Goal: Find specific page/section: Find specific page/section

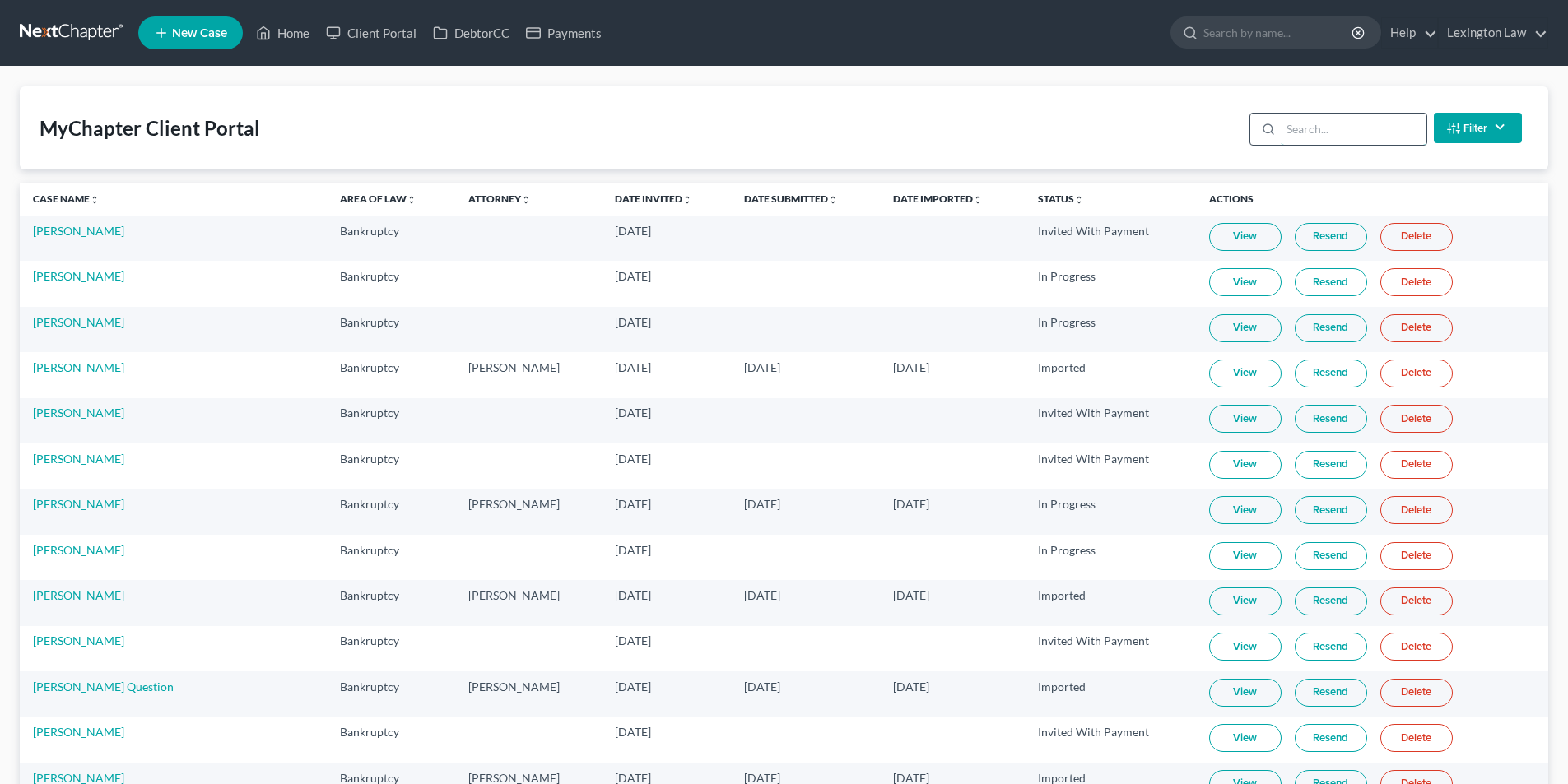
click at [1340, 132] on input "search" at bounding box center [1353, 129] width 146 height 31
click at [306, 32] on link "Home" at bounding box center [282, 33] width 70 height 29
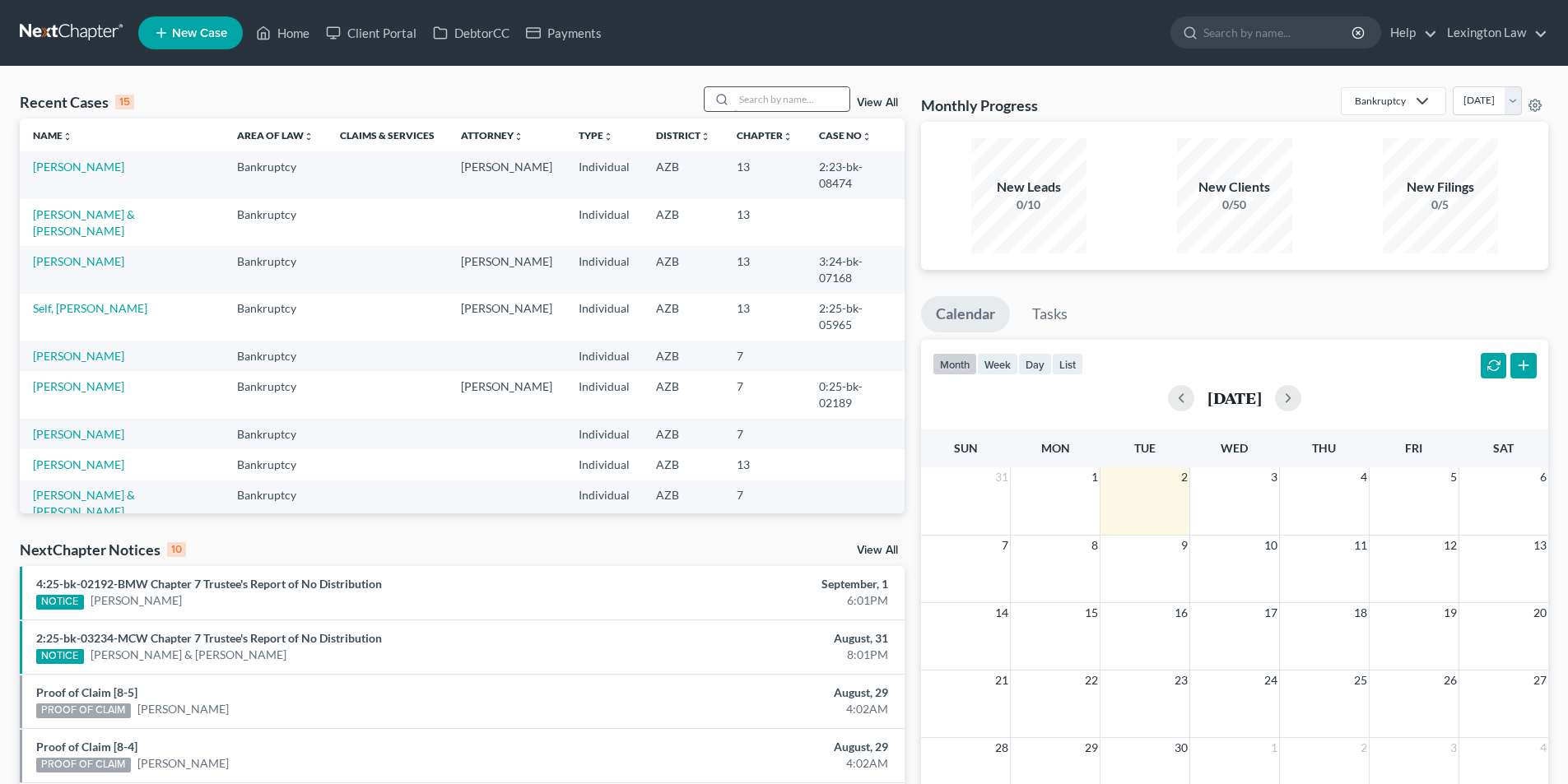
click at [756, 96] on input "search" at bounding box center [792, 99] width 115 height 24
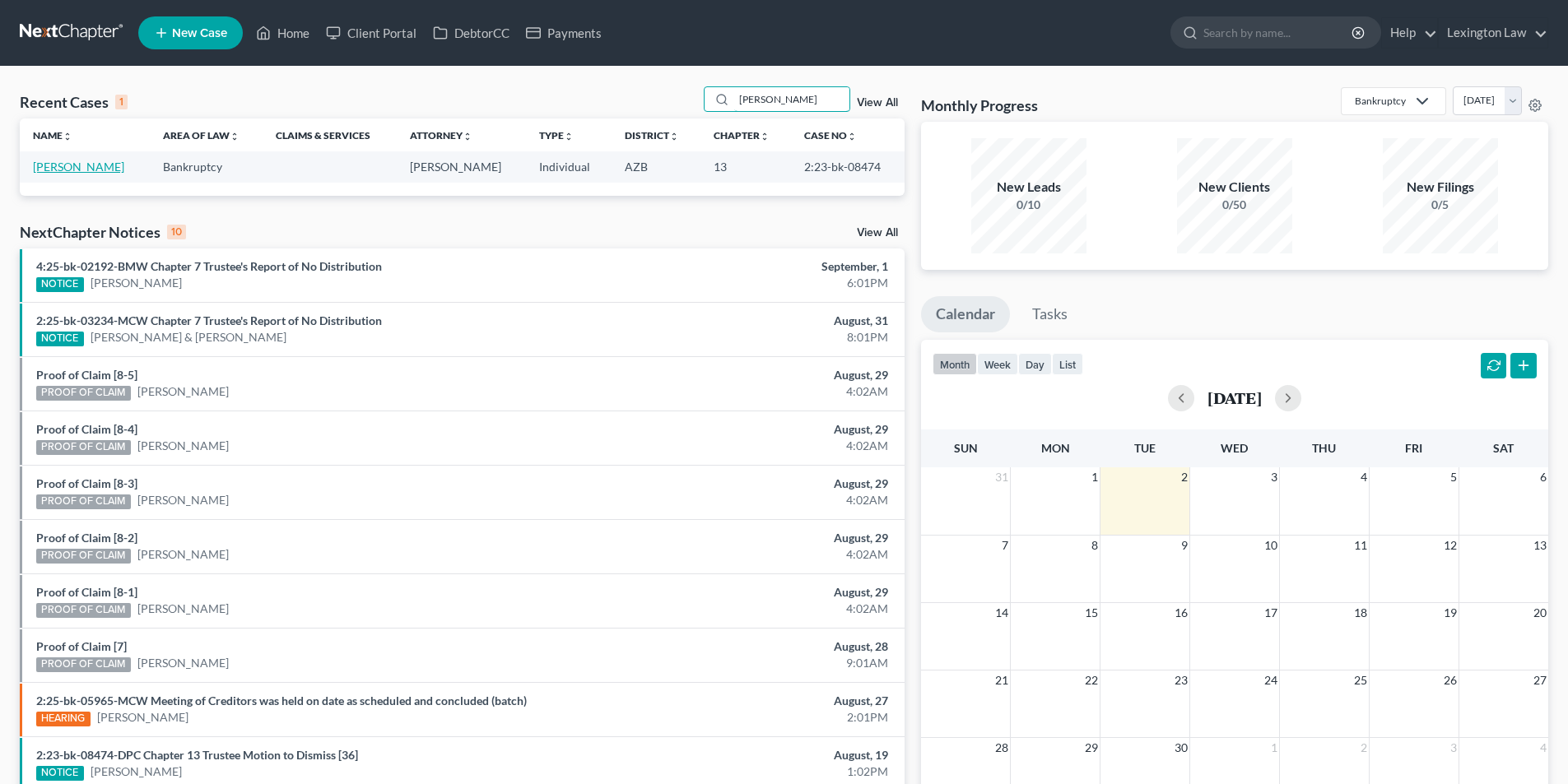
type input "[PERSON_NAME]"
click at [75, 171] on link "[PERSON_NAME]" at bounding box center [78, 167] width 92 height 14
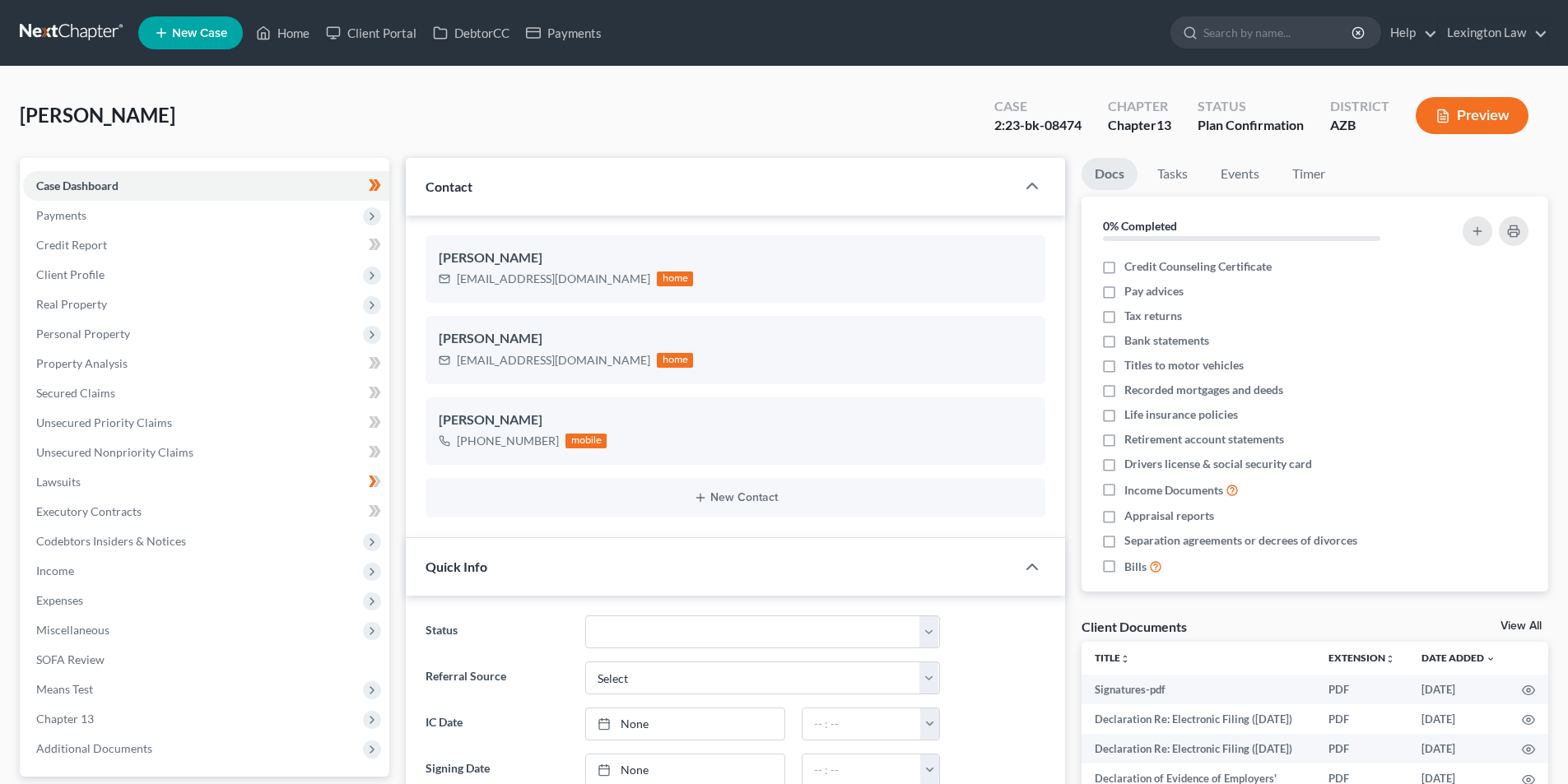
scroll to position [1361, 0]
click at [423, 95] on div "[PERSON_NAME] Upgraded Case 2:23-bk-08474 Chapter Chapter 13 Status Plan Confir…" at bounding box center [784, 122] width 1529 height 72
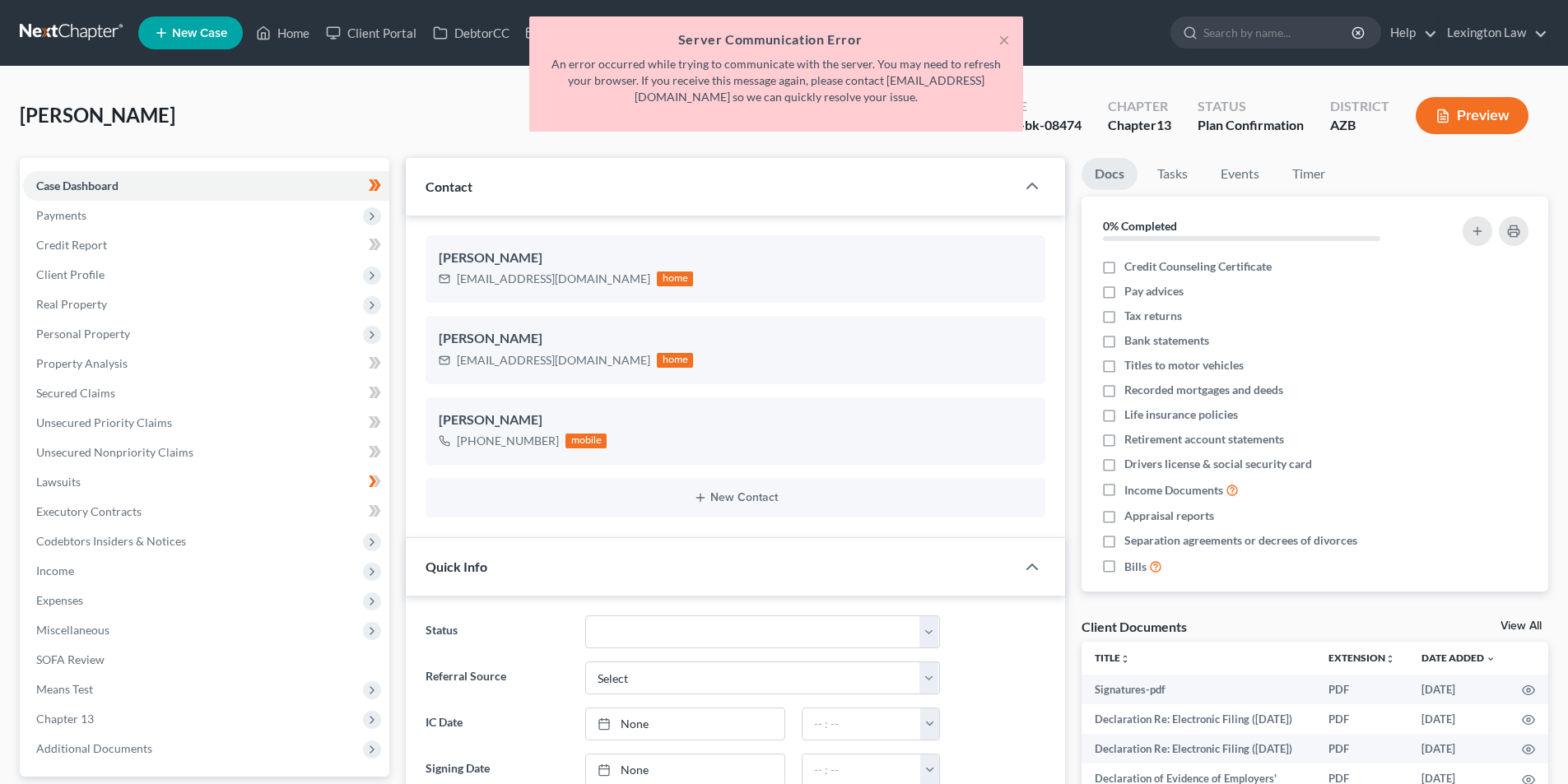
click at [423, 95] on div "× Server Communication Error An error occurred while trying to communicate with…" at bounding box center [775, 78] width 1568 height 124
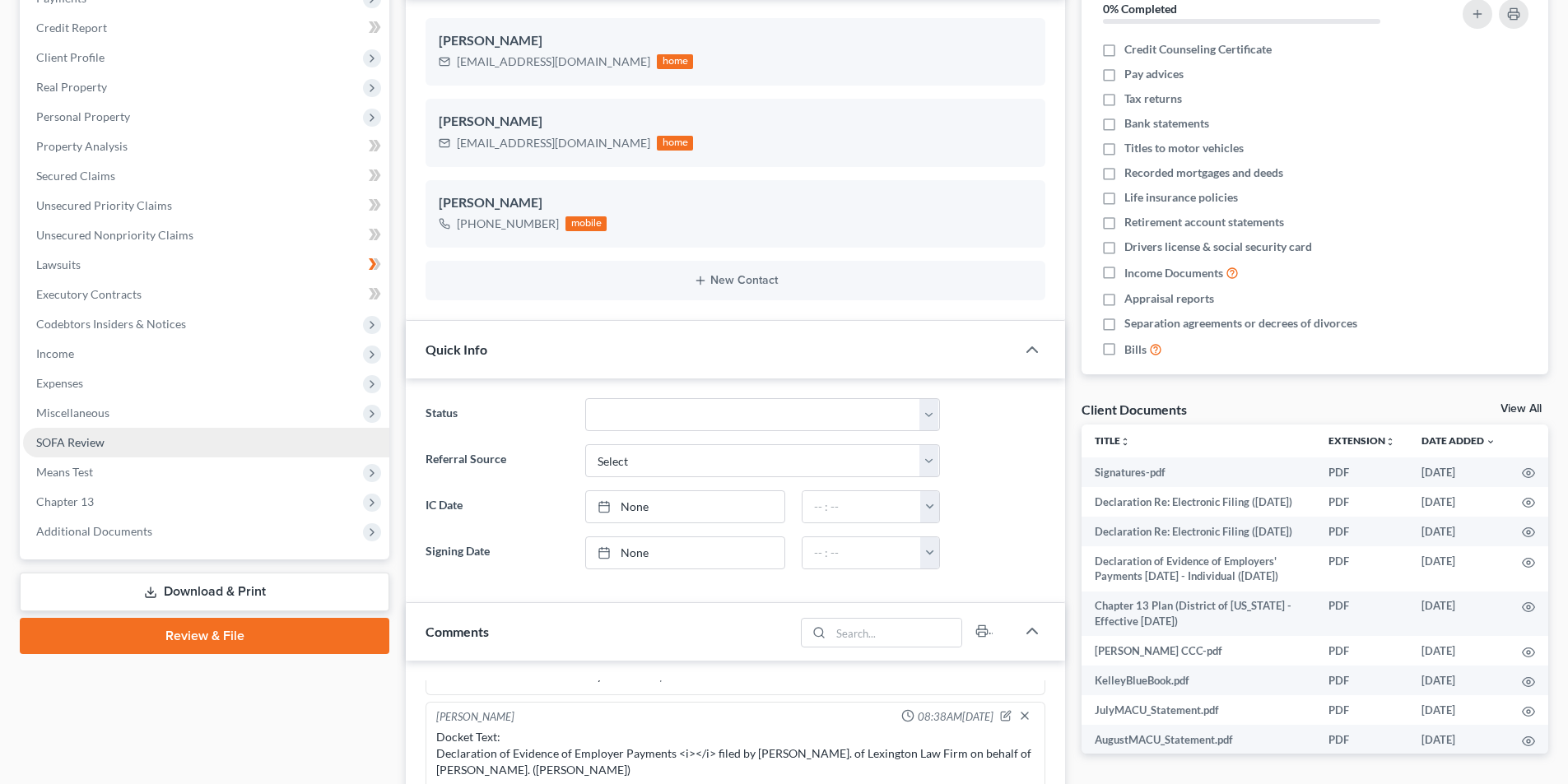
scroll to position [246, 0]
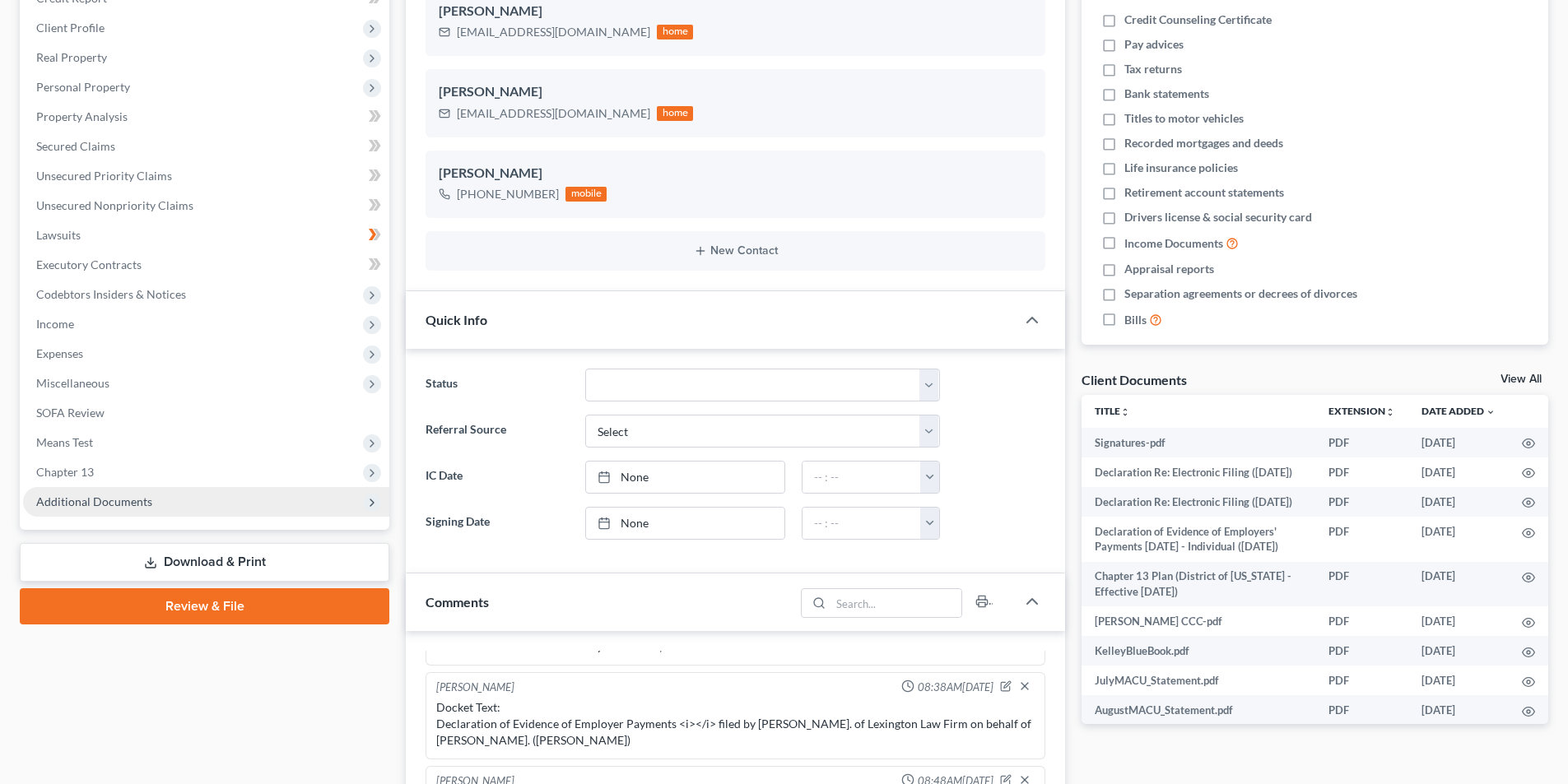
click at [139, 498] on span "Additional Documents" at bounding box center [94, 501] width 116 height 14
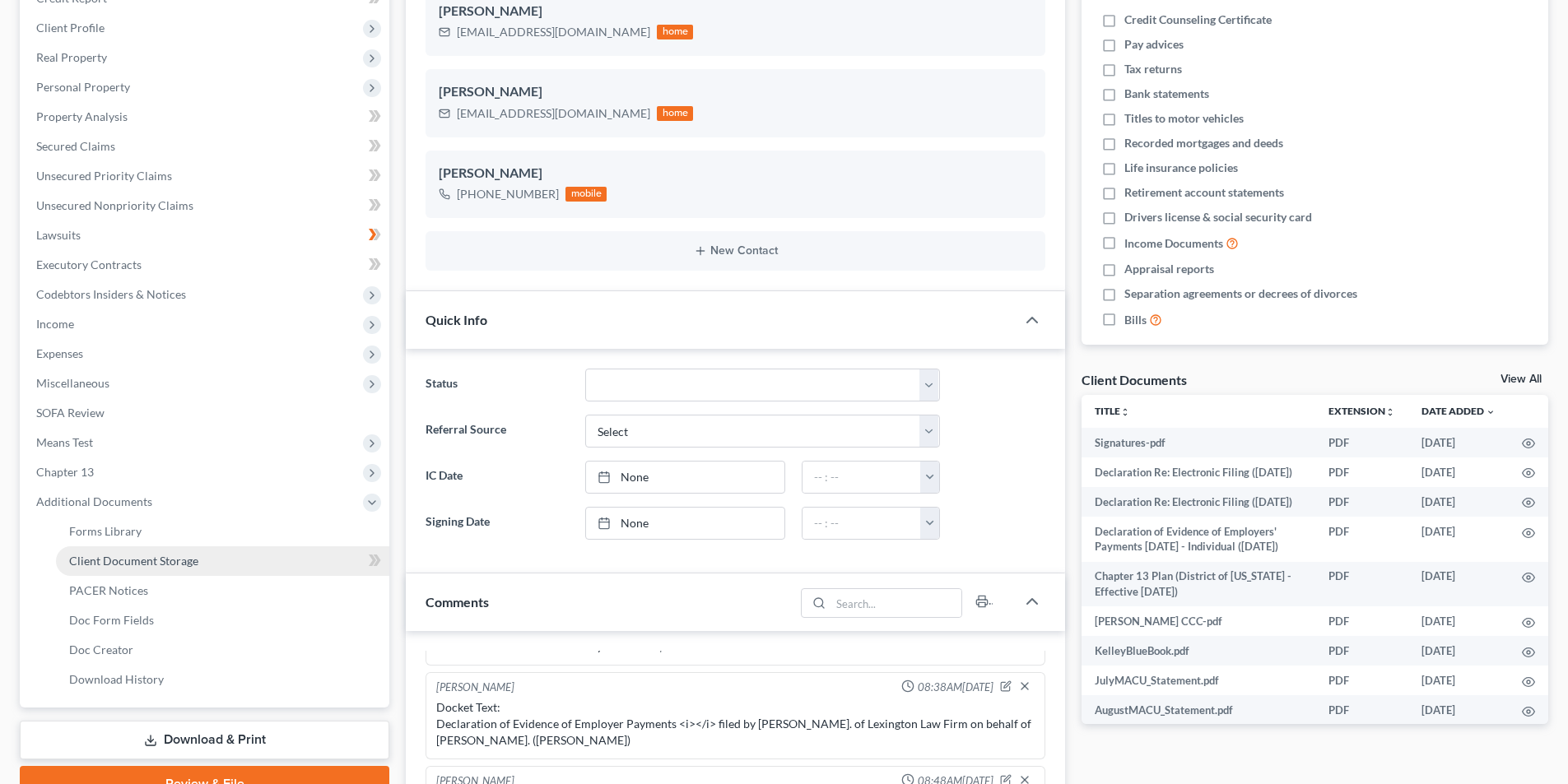
click at [166, 559] on span "Client Document Storage" at bounding box center [134, 560] width 130 height 14
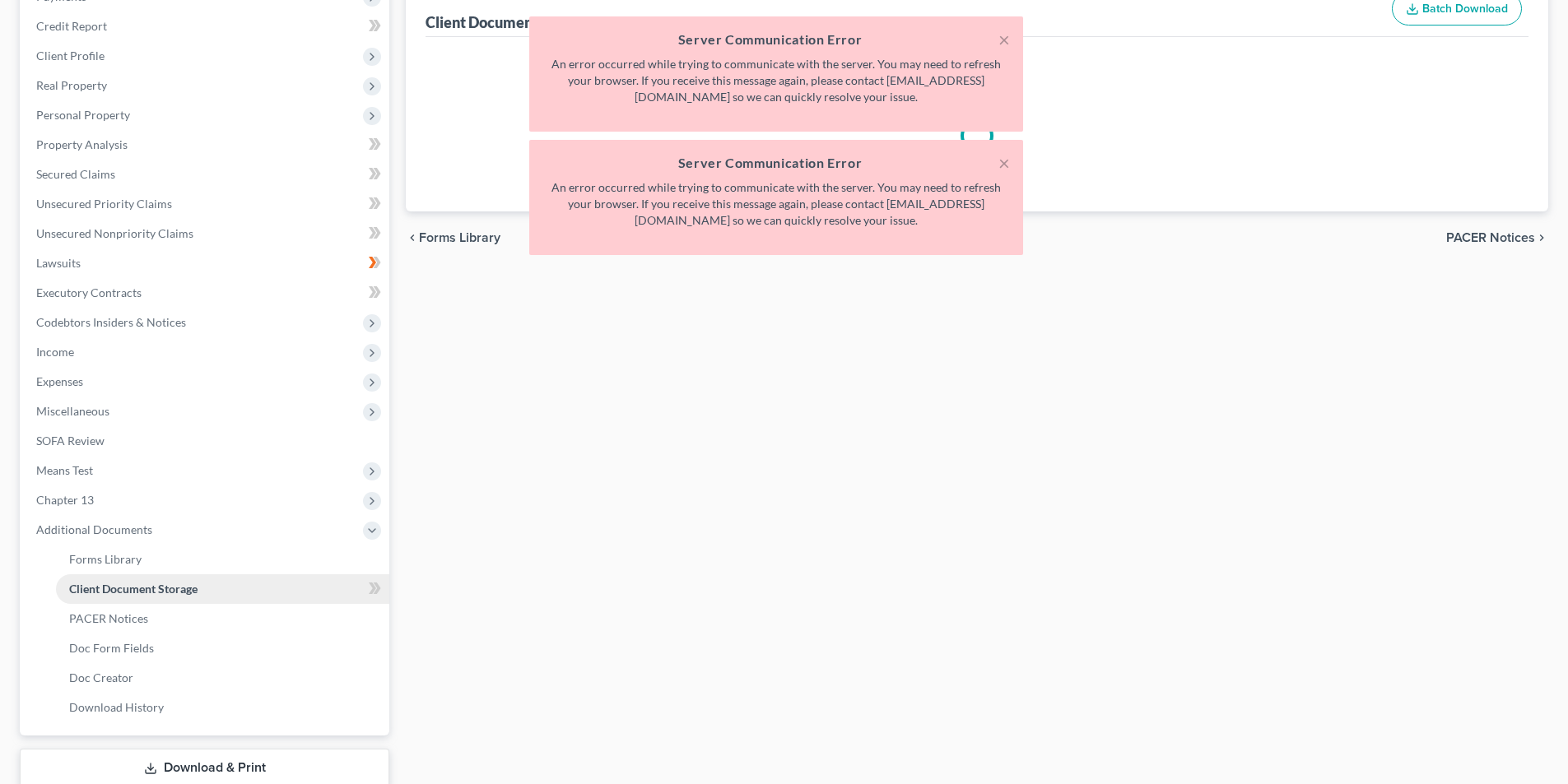
scroll to position [327, 0]
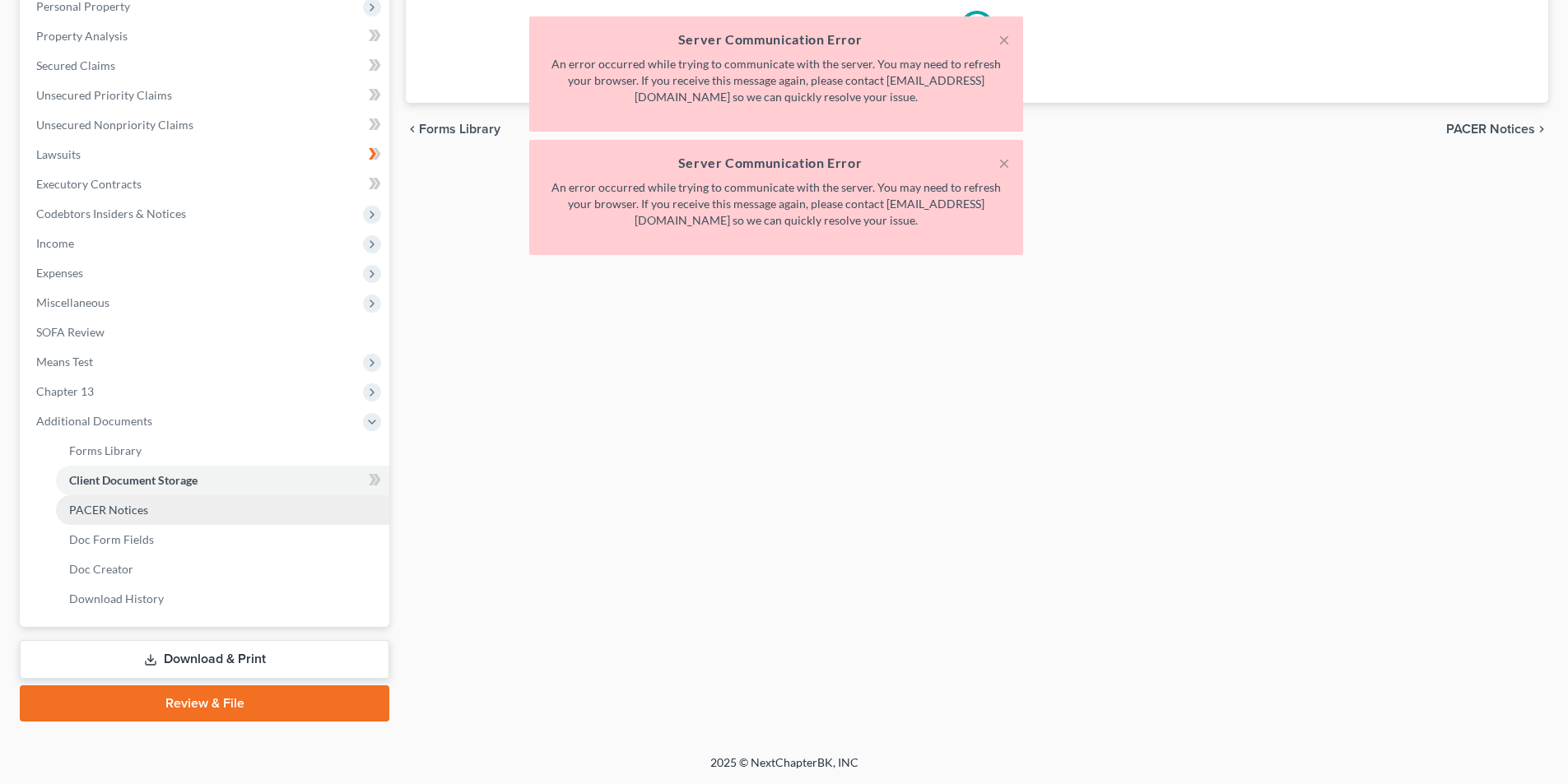
click at [131, 512] on span "PACER Notices" at bounding box center [109, 510] width 79 height 14
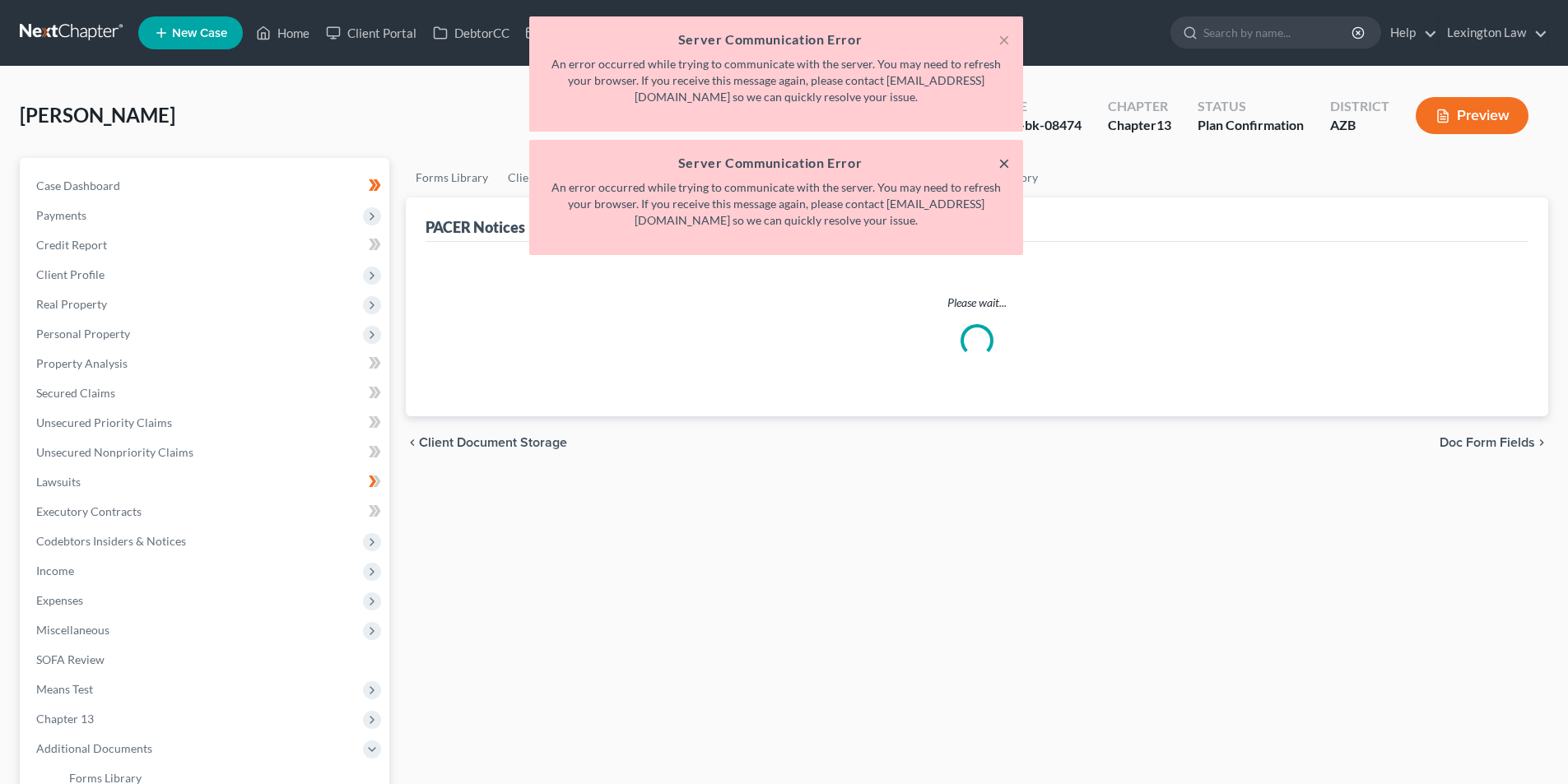
drag, startPoint x: 1004, startPoint y: 168, endPoint x: 1002, endPoint y: 144, distance: 24.1
click at [1003, 168] on button "×" at bounding box center [1005, 162] width 12 height 19
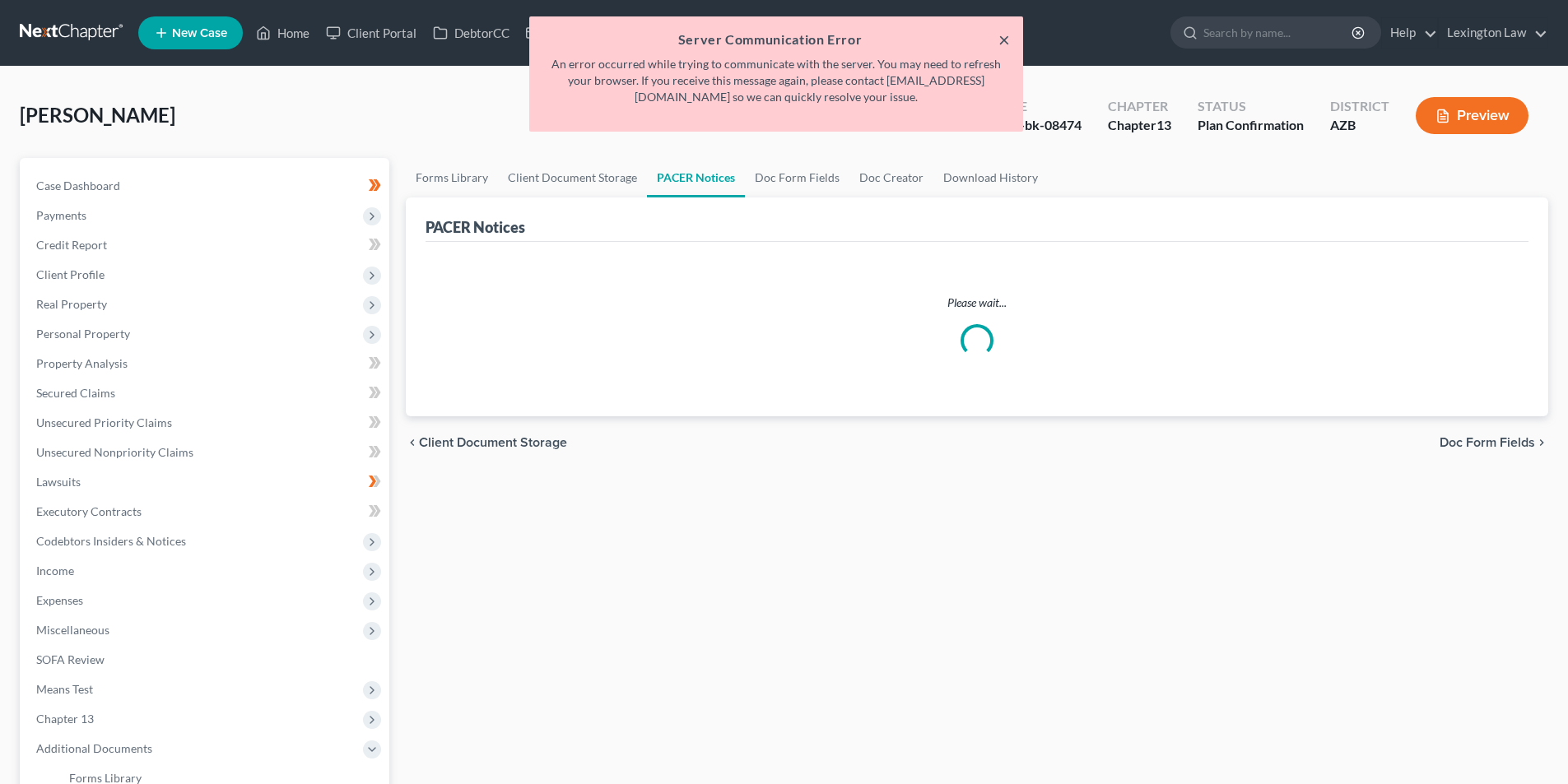
click at [999, 45] on button "×" at bounding box center [1005, 39] width 12 height 19
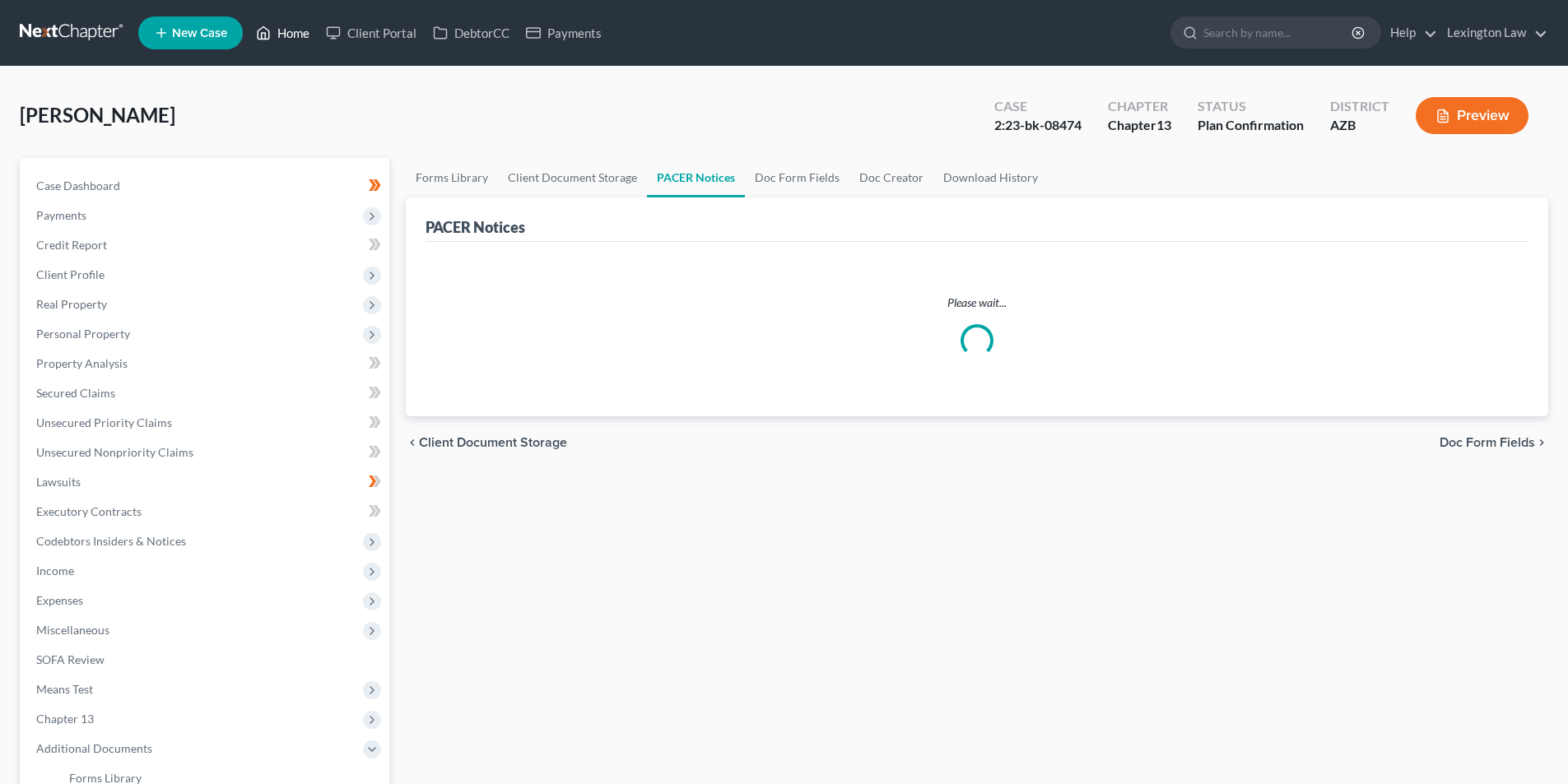
click at [295, 29] on link "Home" at bounding box center [282, 33] width 70 height 29
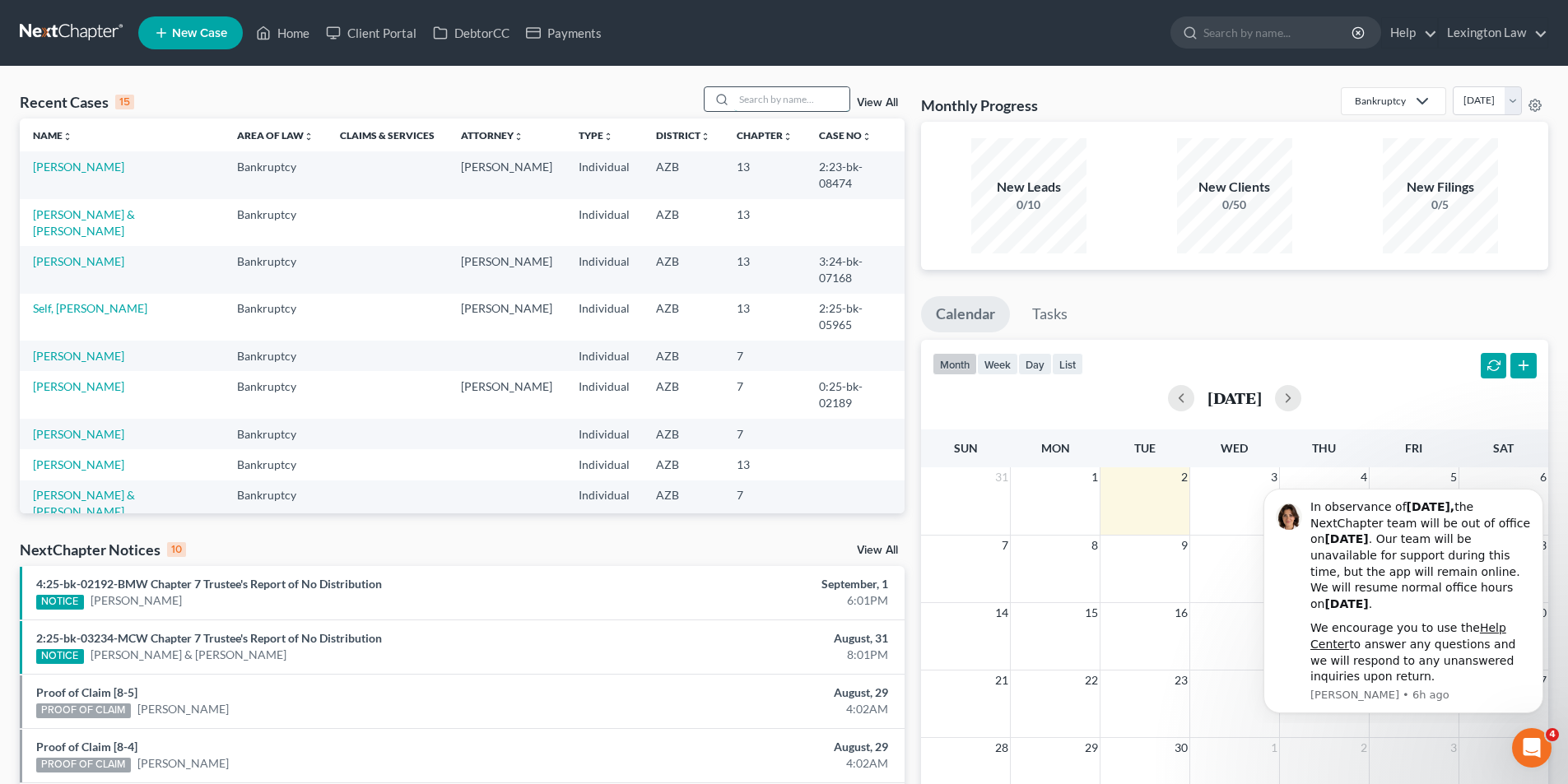
click at [736, 98] on input "search" at bounding box center [792, 99] width 115 height 24
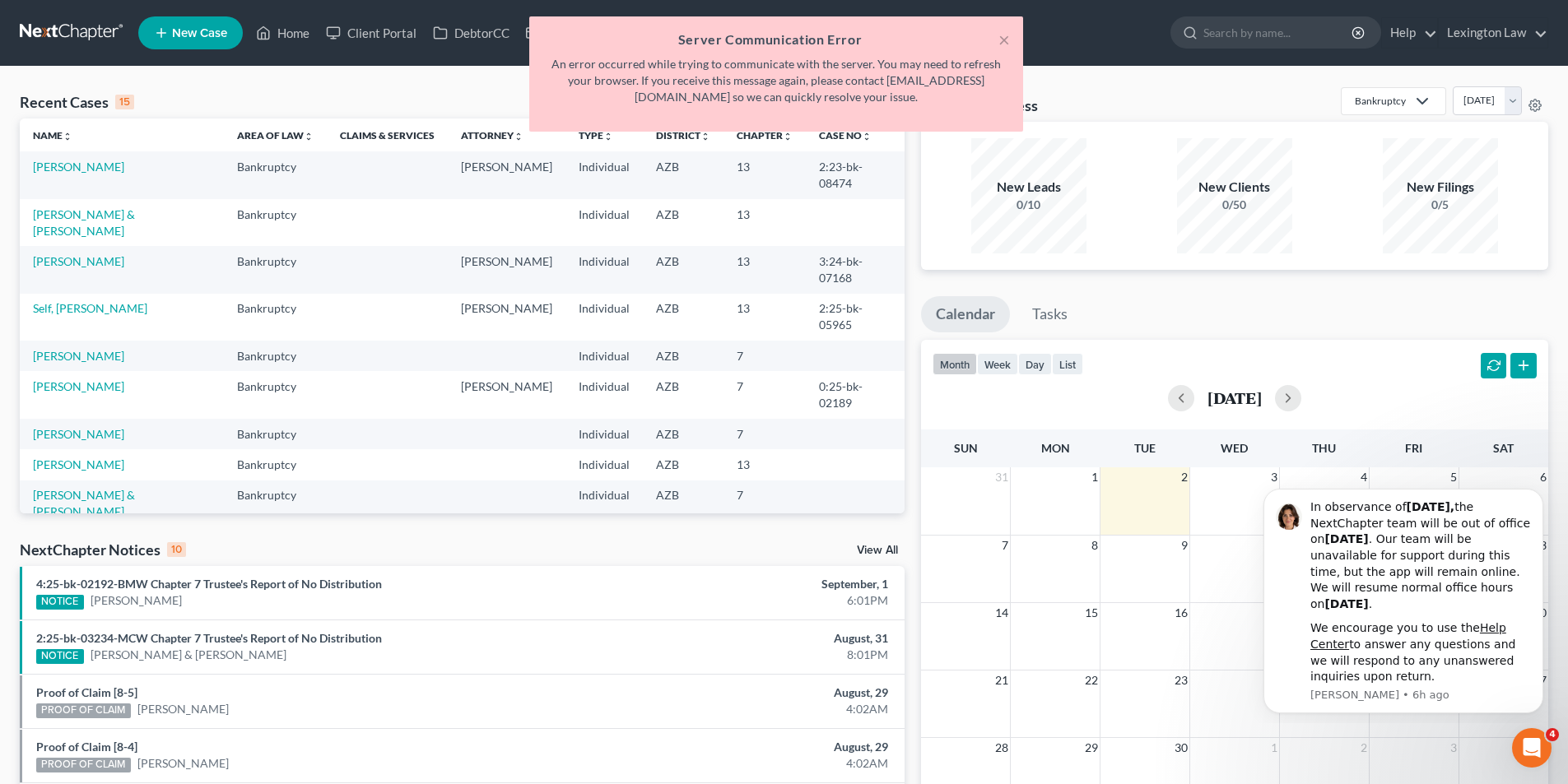
type input "gon"
click at [381, 59] on div "× Server Communication Error An error occurred while trying to communicate with…" at bounding box center [775, 78] width 1568 height 124
click at [391, 25] on div "× Server Communication Error An error occurred while trying to communicate with…" at bounding box center [775, 78] width 1568 height 124
click at [391, 32] on div "× Server Communication Error An error occurred while trying to communicate with…" at bounding box center [775, 78] width 1568 height 124
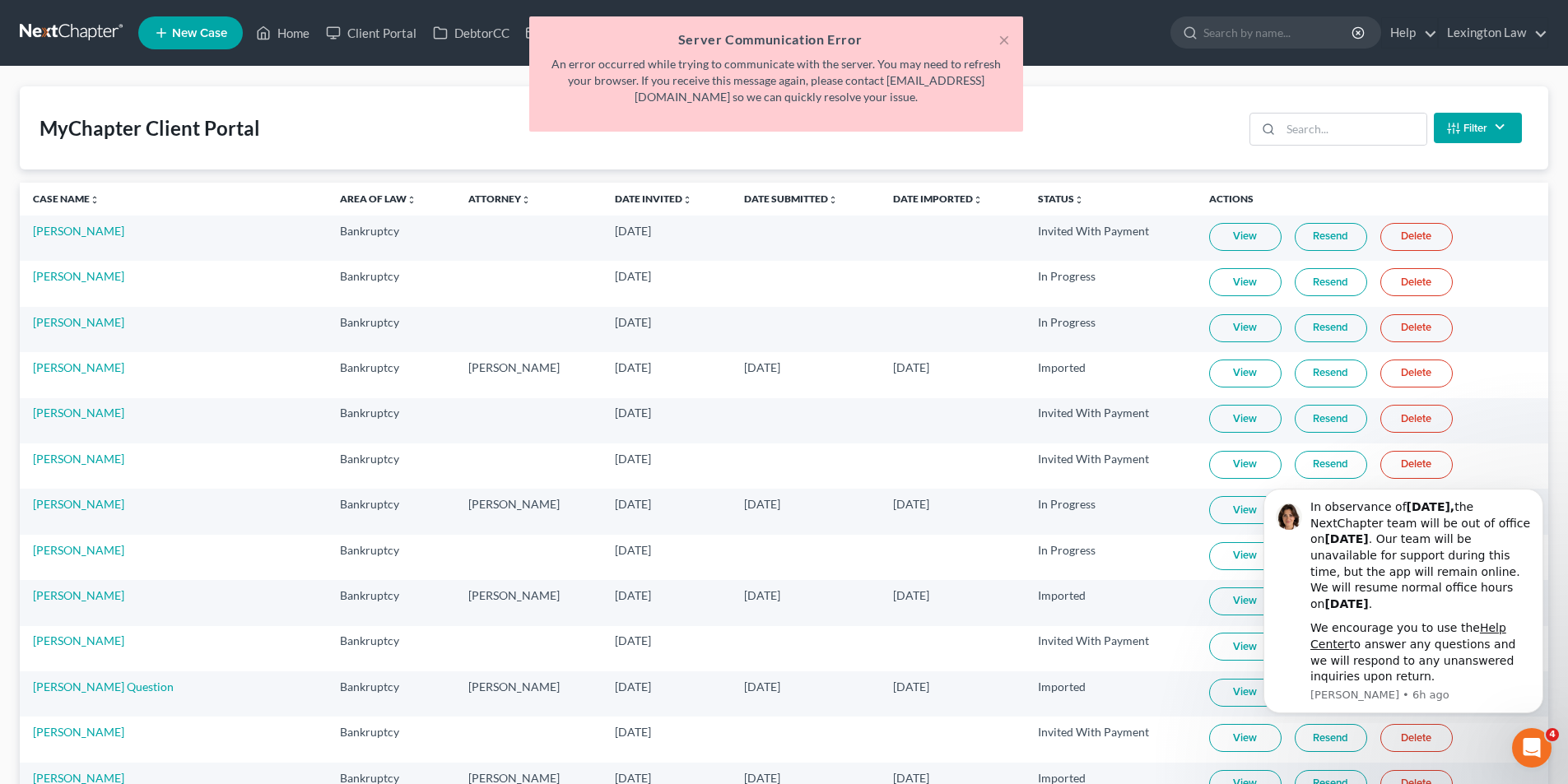
click at [374, 29] on div "× Server Communication Error An error occurred while trying to communicate with…" at bounding box center [775, 78] width 1568 height 124
click at [1009, 35] on button "×" at bounding box center [1005, 39] width 12 height 19
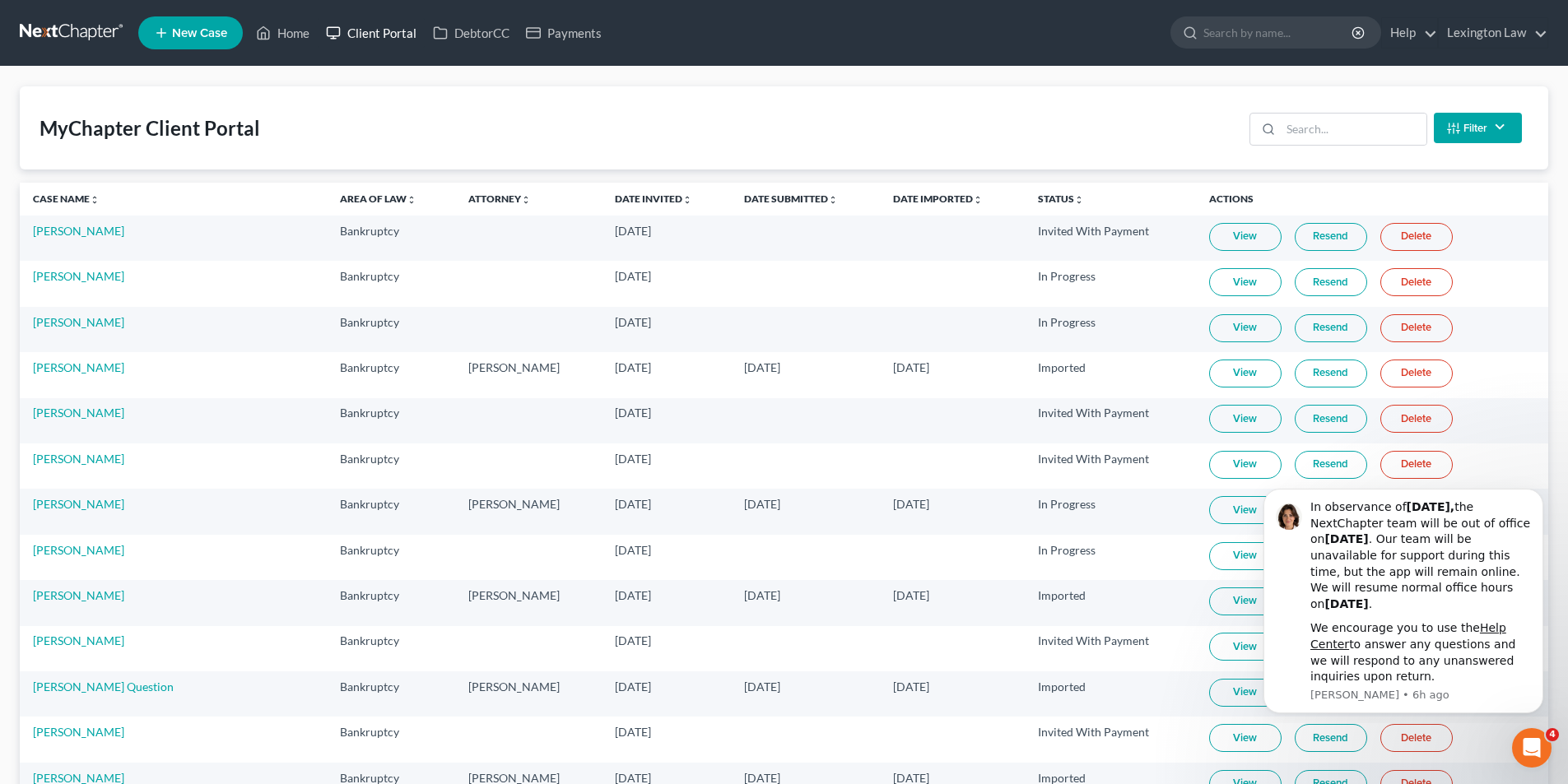
click at [380, 37] on link "Client Portal" at bounding box center [371, 33] width 107 height 29
click at [1309, 122] on input "search" at bounding box center [1353, 129] width 146 height 31
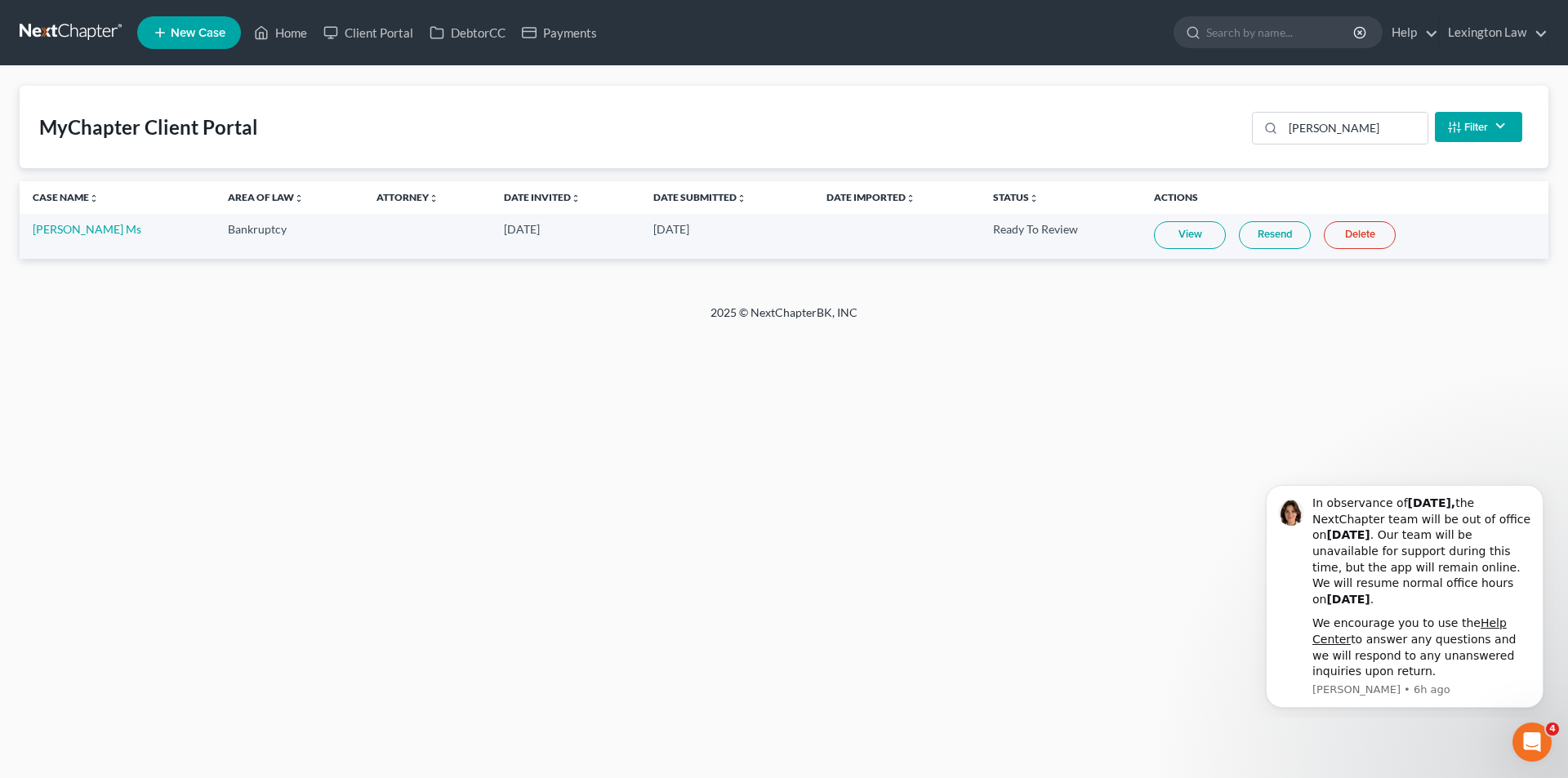
click at [1193, 235] on link "View" at bounding box center [1190, 235] width 72 height 28
click at [1328, 127] on input "rena" at bounding box center [1355, 128] width 144 height 31
type input "r"
click at [65, 225] on link "[PERSON_NAME]" at bounding box center [78, 229] width 91 height 14
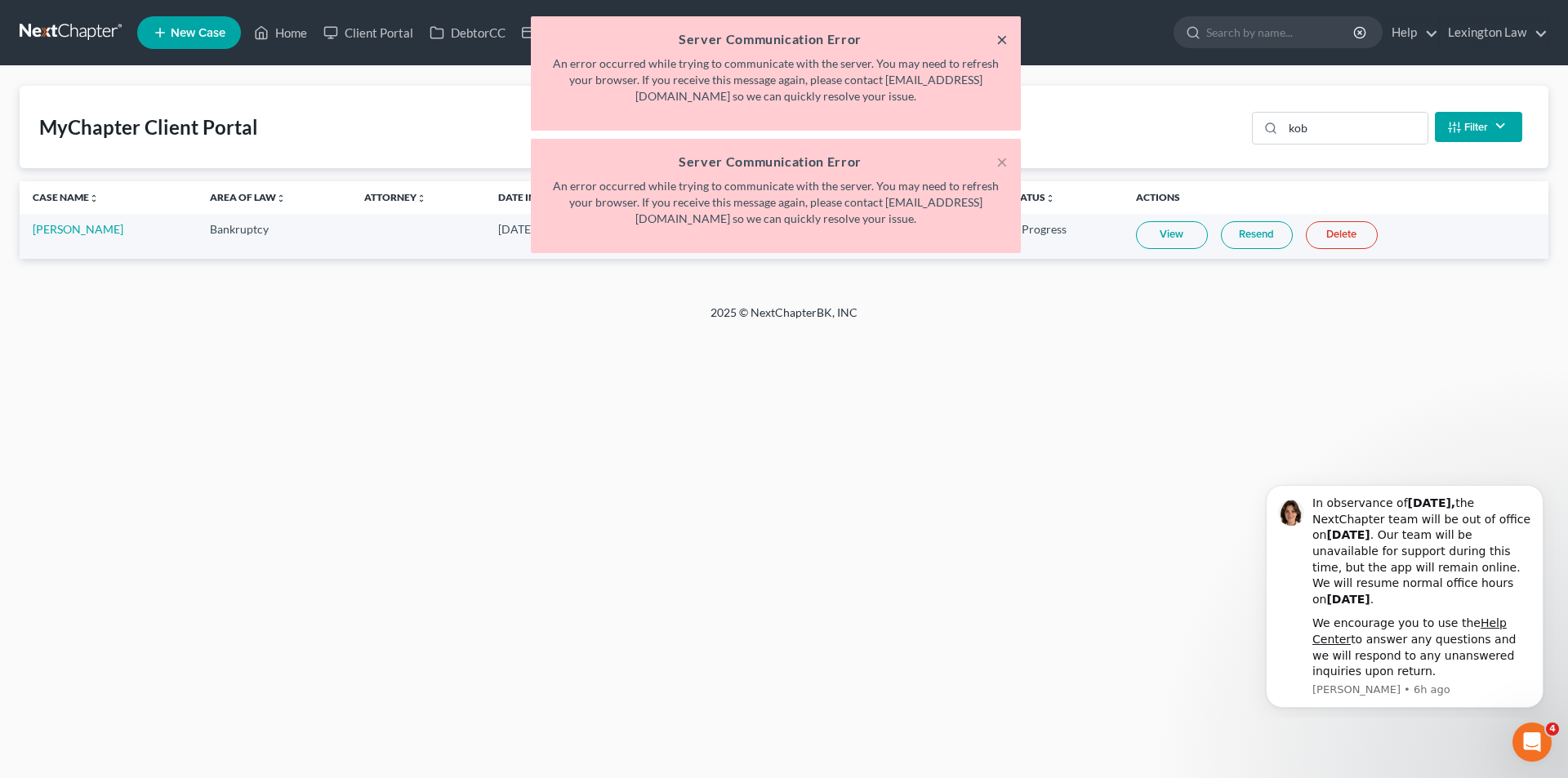
click at [1001, 35] on button "×" at bounding box center [1002, 38] width 12 height 19
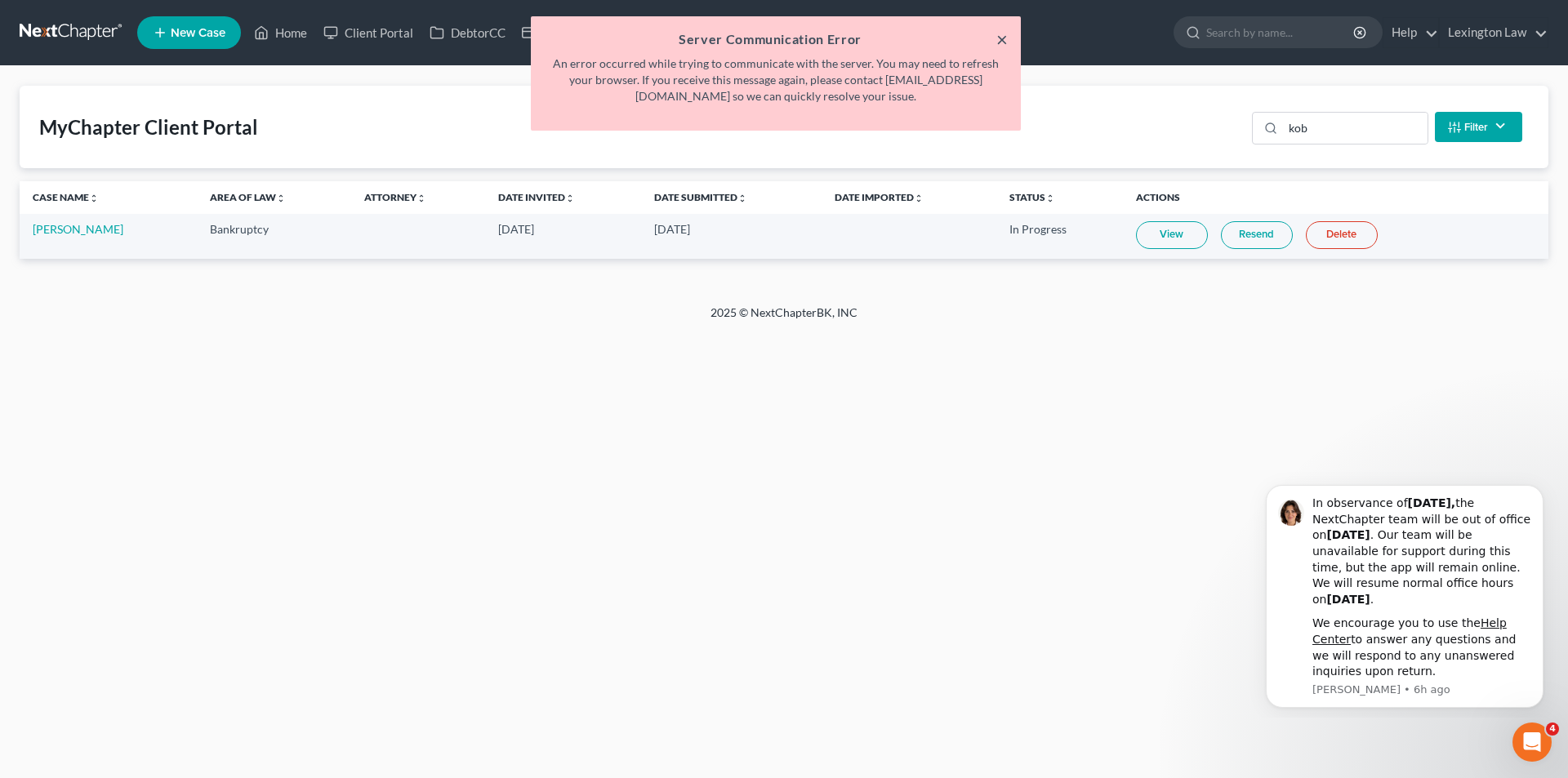
click at [1005, 43] on button "×" at bounding box center [1002, 38] width 12 height 19
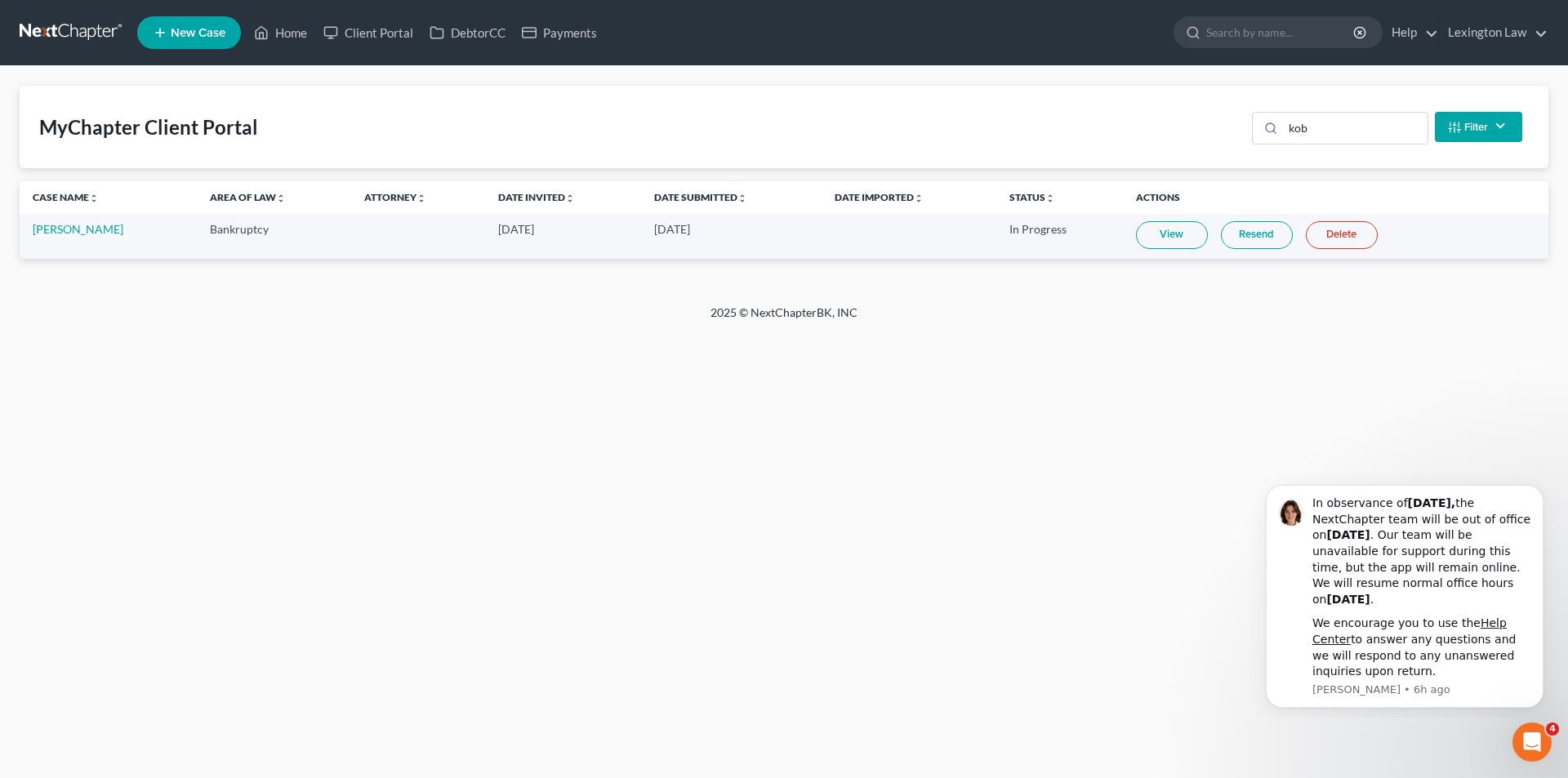
click at [1174, 230] on link "View" at bounding box center [1172, 235] width 72 height 28
click at [1324, 132] on input "kob" at bounding box center [1355, 128] width 144 height 31
type input "k"
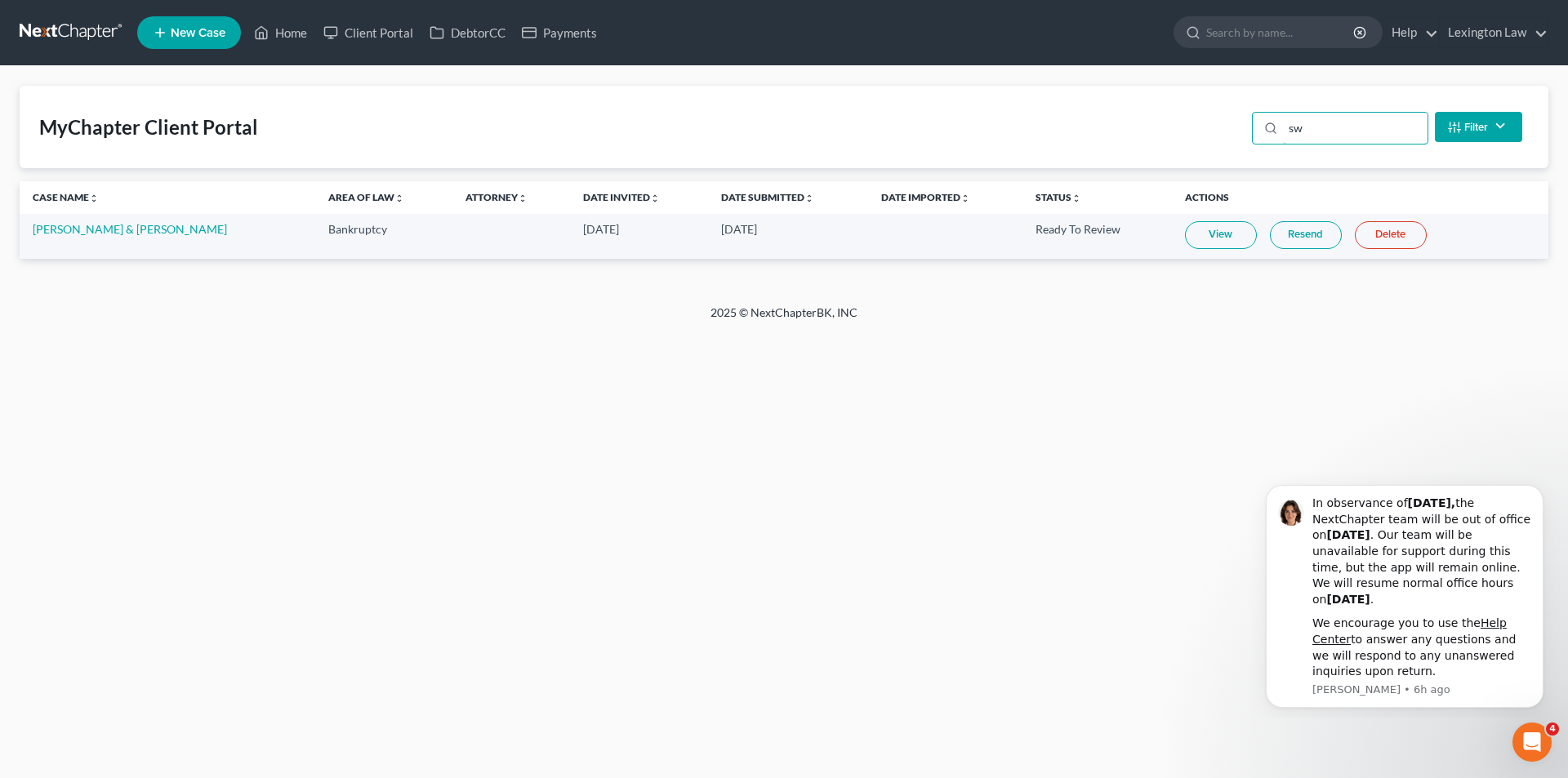
type input "sw"
click at [1227, 233] on link "View" at bounding box center [1221, 235] width 72 height 28
